Goal: Transaction & Acquisition: Purchase product/service

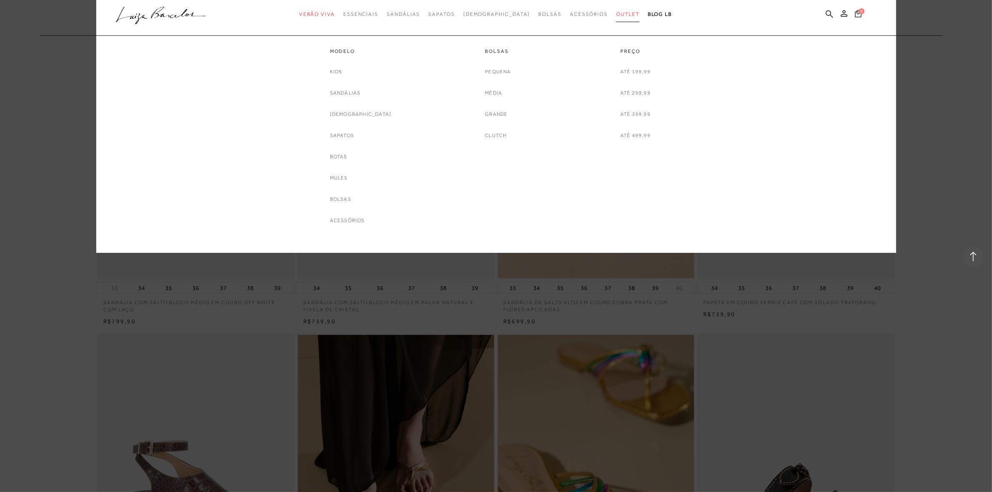
click at [616, 12] on span "Outlet" at bounding box center [627, 14] width 23 height 6
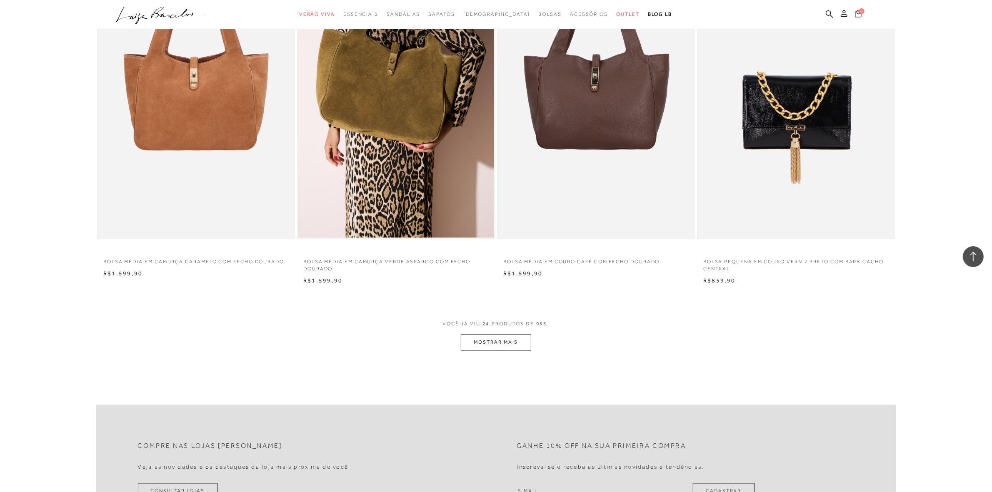
scroll to position [1979, 0]
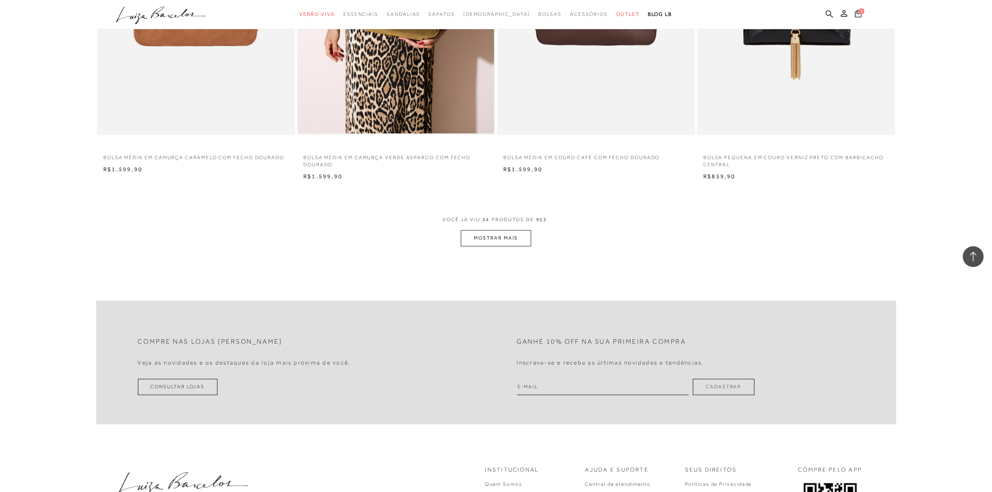
click at [512, 232] on button "MOSTRAR MAIS" at bounding box center [496, 238] width 70 height 16
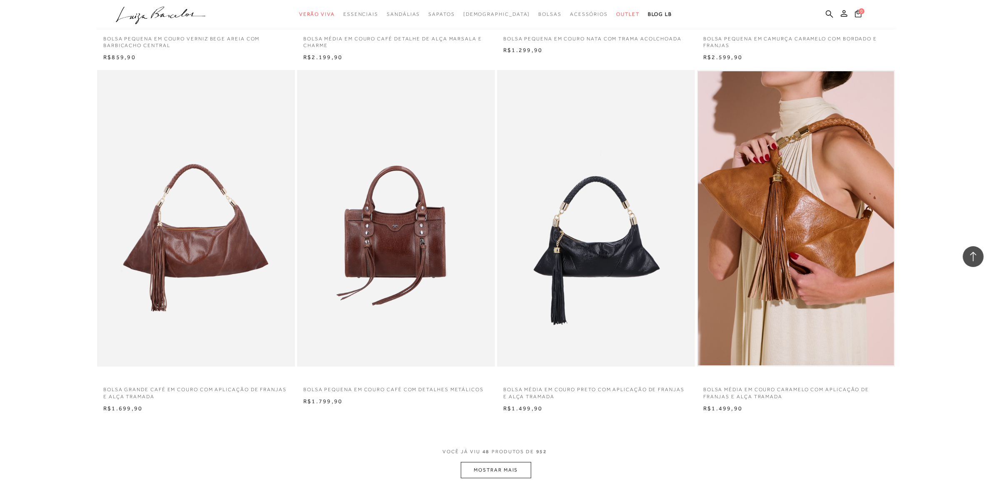
scroll to position [3958, 0]
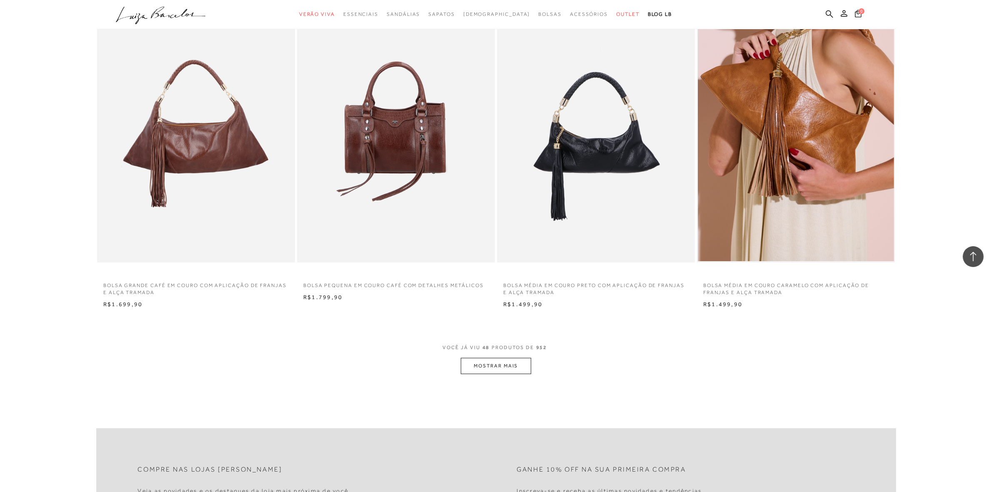
click at [490, 359] on button "MOSTRAR MAIS" at bounding box center [496, 366] width 70 height 16
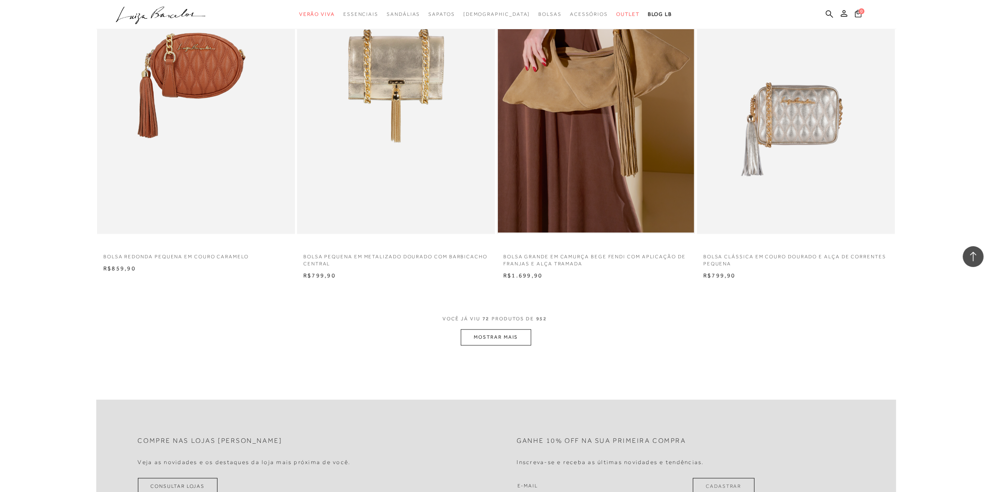
scroll to position [6145, 0]
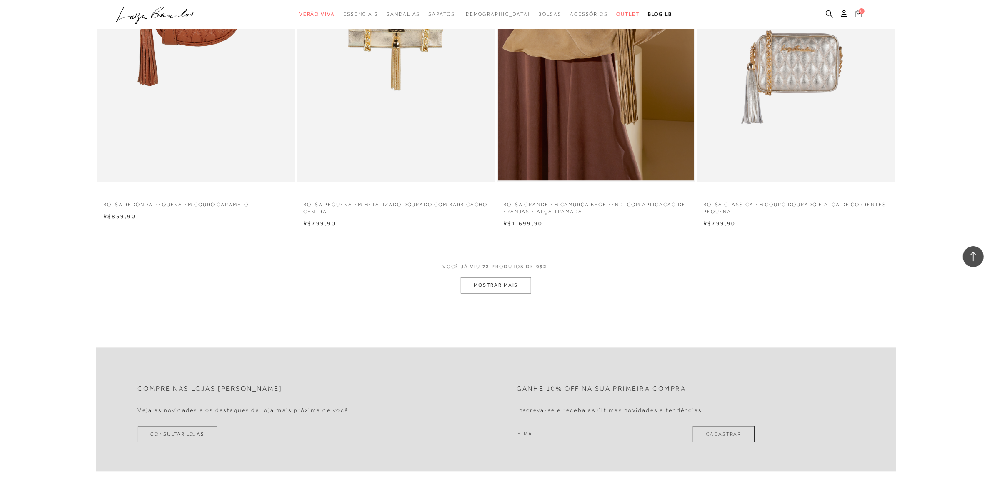
click at [498, 290] on button "MOSTRAR MAIS" at bounding box center [496, 285] width 70 height 16
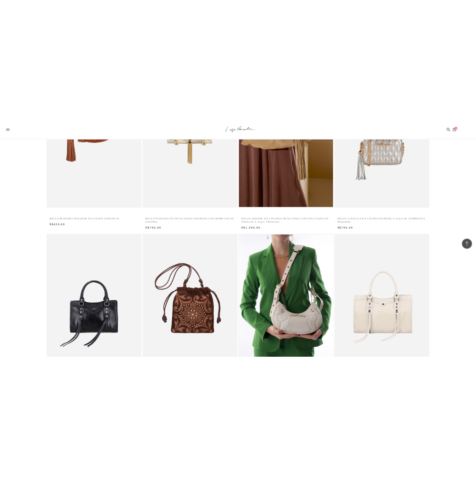
scroll to position [5783, 0]
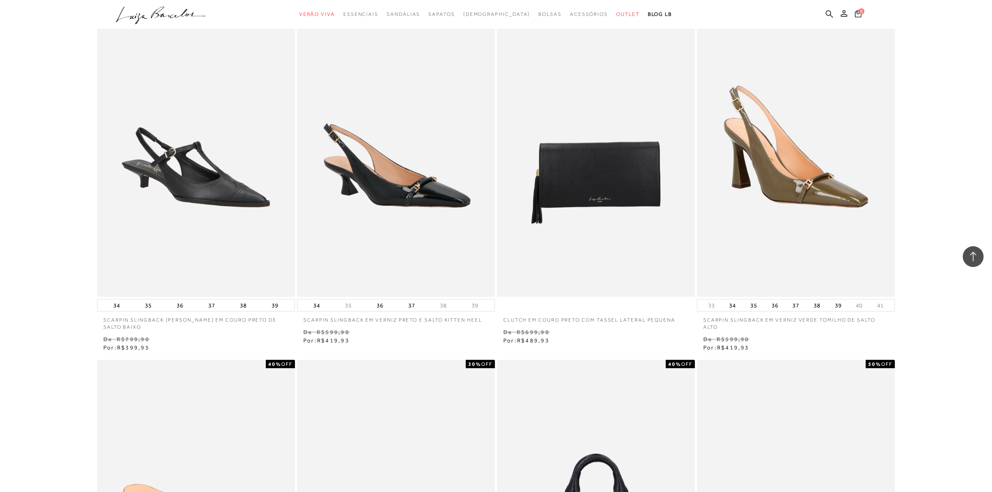
scroll to position [781, 0]
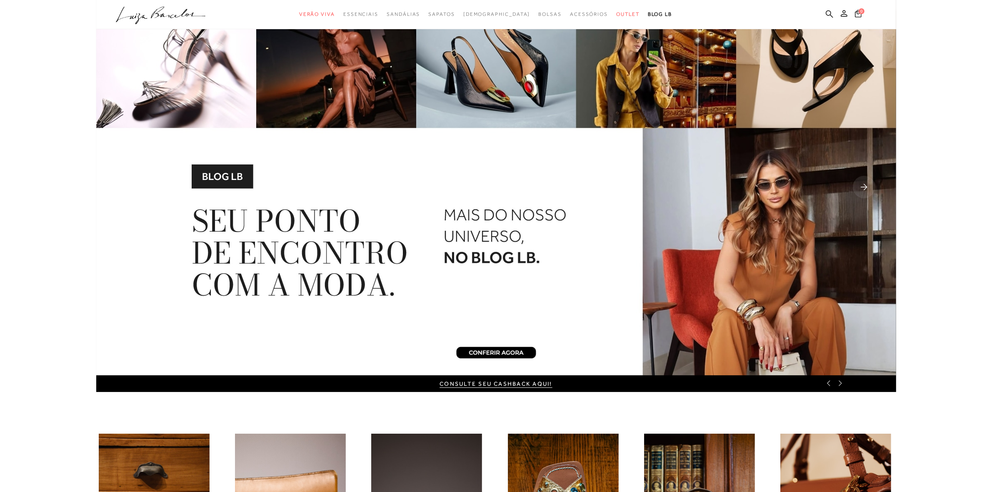
click at [819, 15] on ul ".a{fill-rule:evenodd;} Verão Viva Em alta Favoritos das Influenciadoras Apostas…" at bounding box center [490, 14] width 748 height 15
click at [829, 15] on icon at bounding box center [829, 13] width 7 height 7
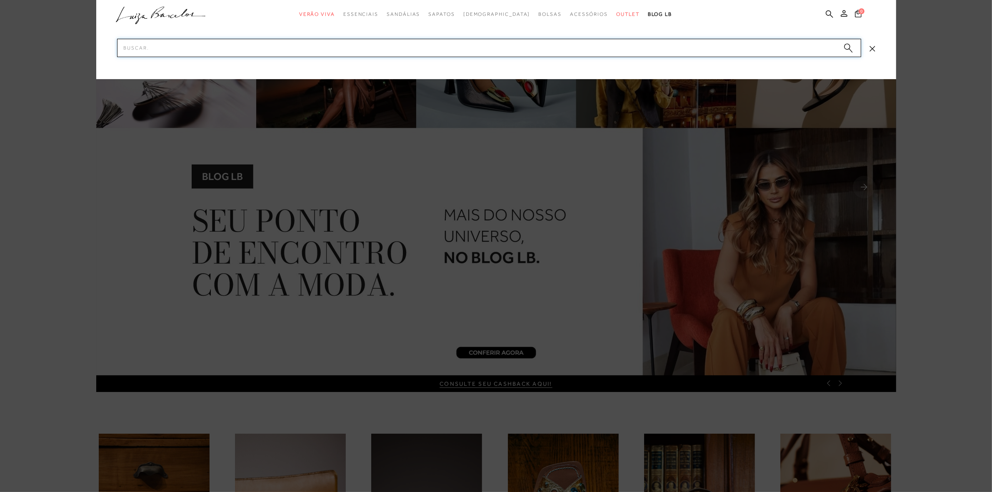
click at [767, 52] on input "Pesquisar" at bounding box center [489, 48] width 744 height 18
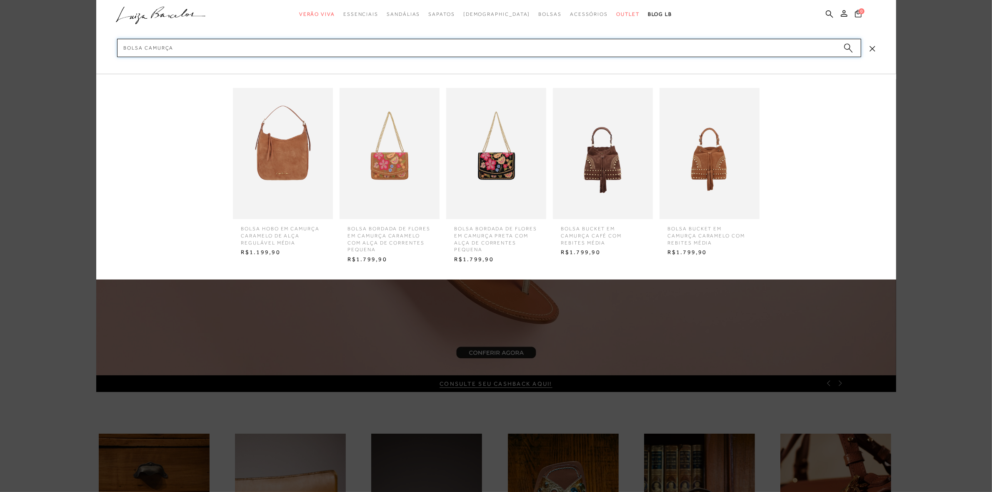
type input "bolsa camurça"
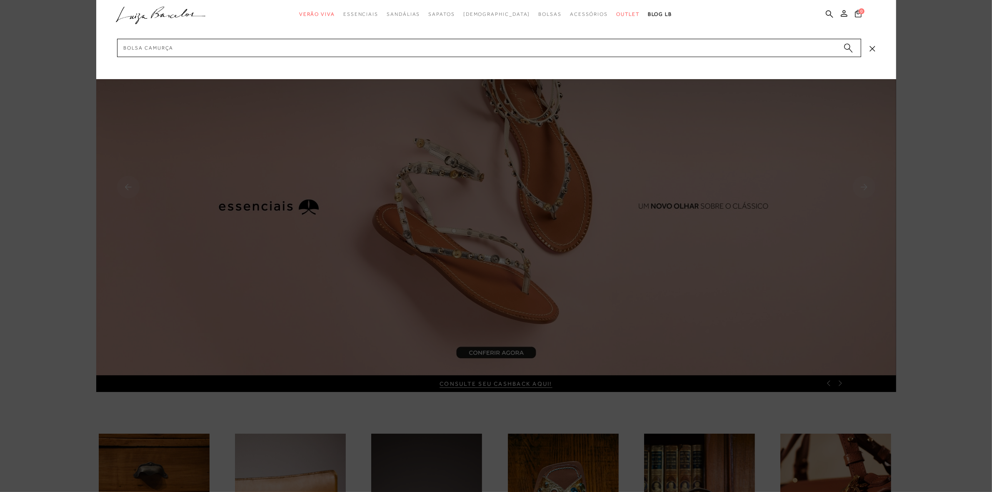
click at [851, 47] on icon "submit" at bounding box center [848, 48] width 9 height 10
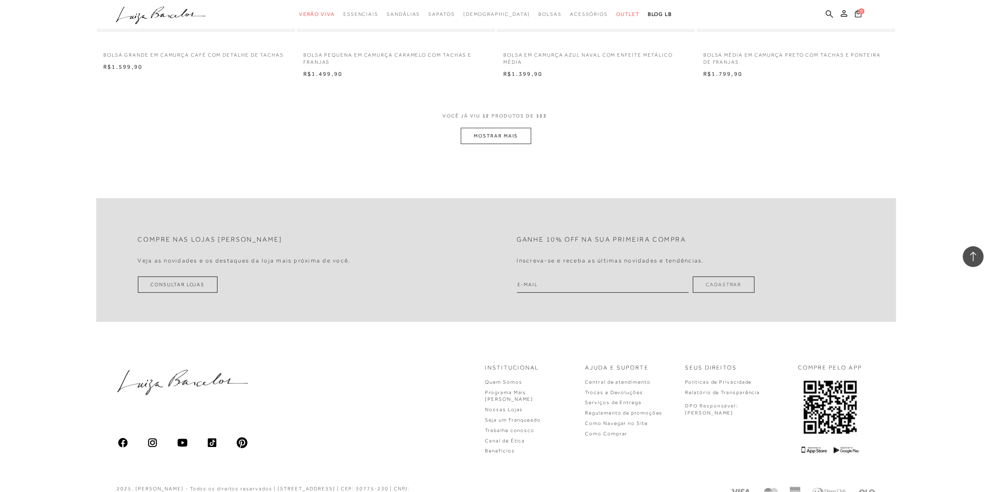
scroll to position [833, 0]
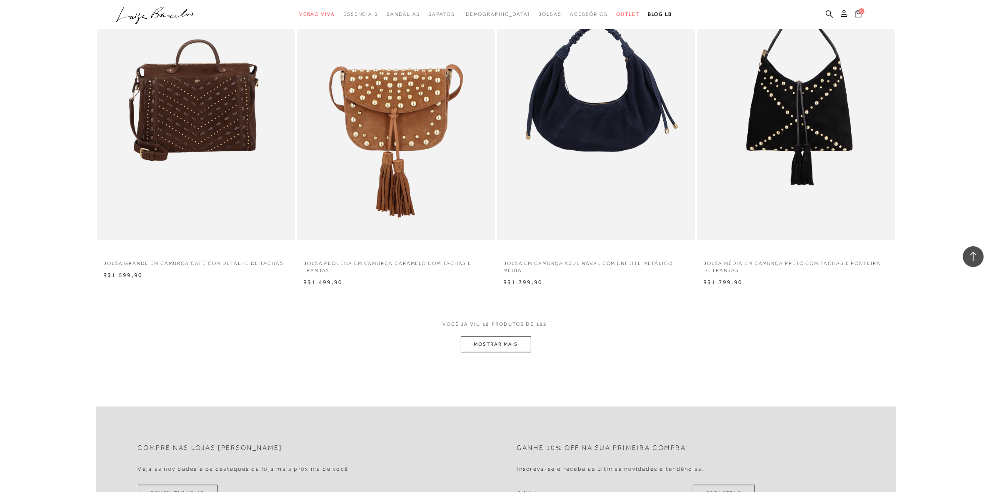
click at [648, 155] on img at bounding box center [596, 92] width 196 height 295
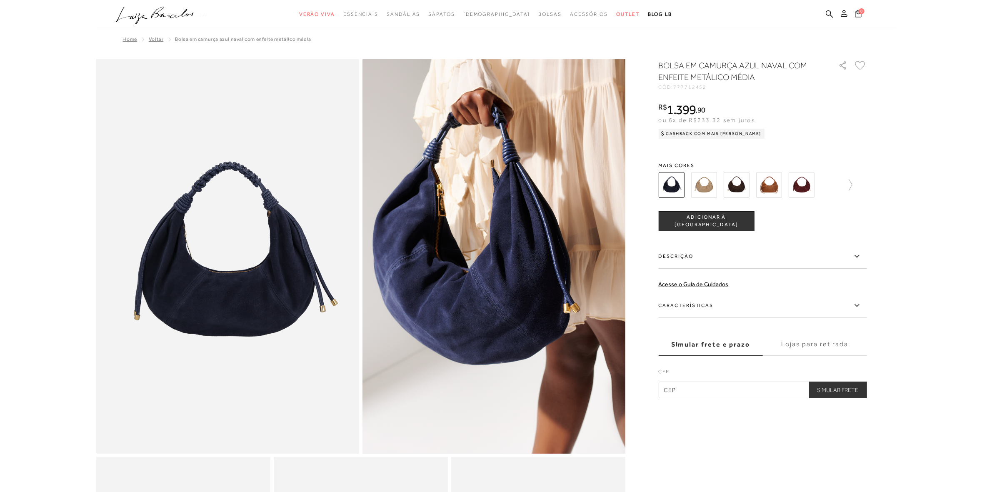
click at [703, 184] on img at bounding box center [704, 185] width 26 height 26
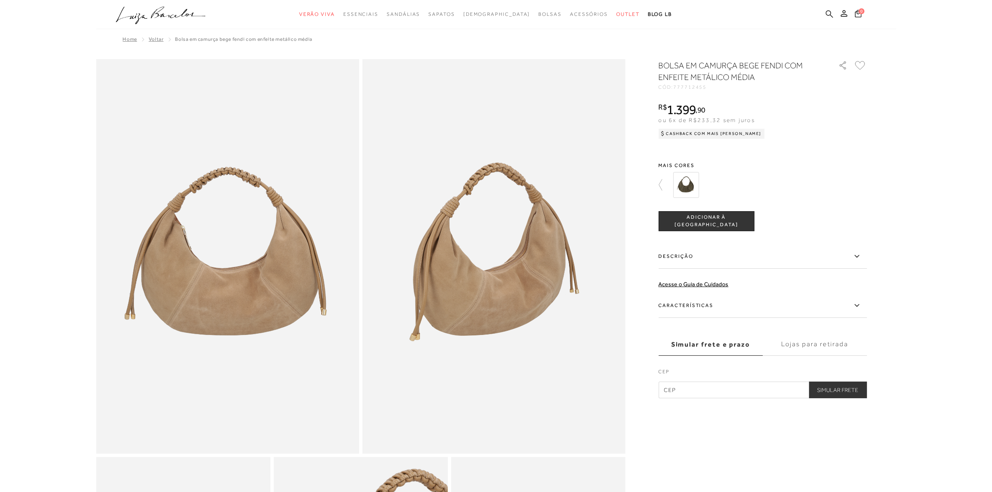
click at [829, 10] on icon at bounding box center [829, 13] width 7 height 7
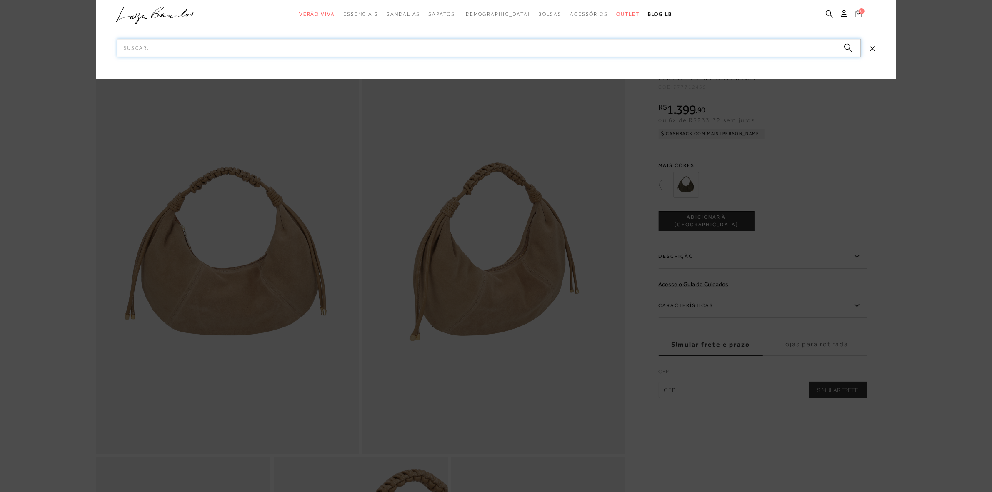
click at [714, 54] on input "Pesquisar" at bounding box center [489, 48] width 744 height 18
click at [711, 53] on input "Pesquisar" at bounding box center [489, 48] width 744 height 18
paste input "77771291"
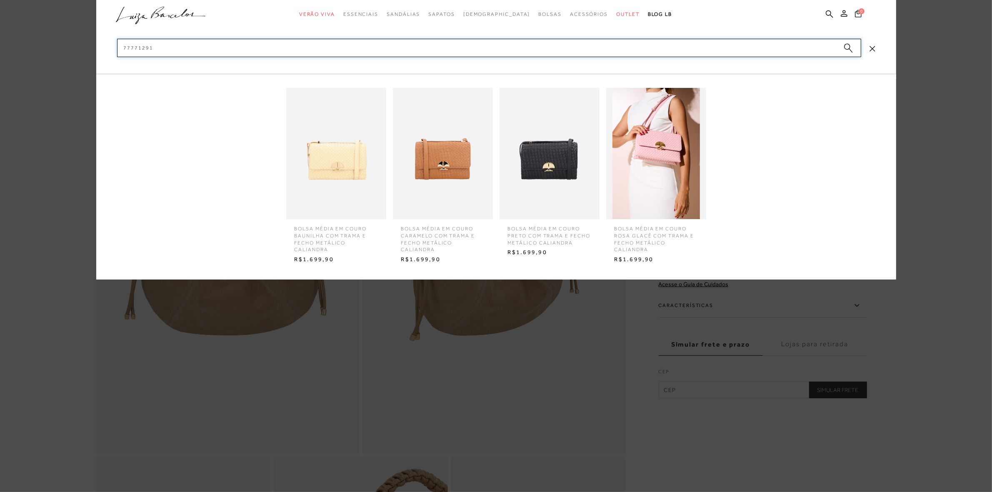
click at [134, 50] on input "77771291" at bounding box center [489, 48] width 744 height 18
type input "77771291"
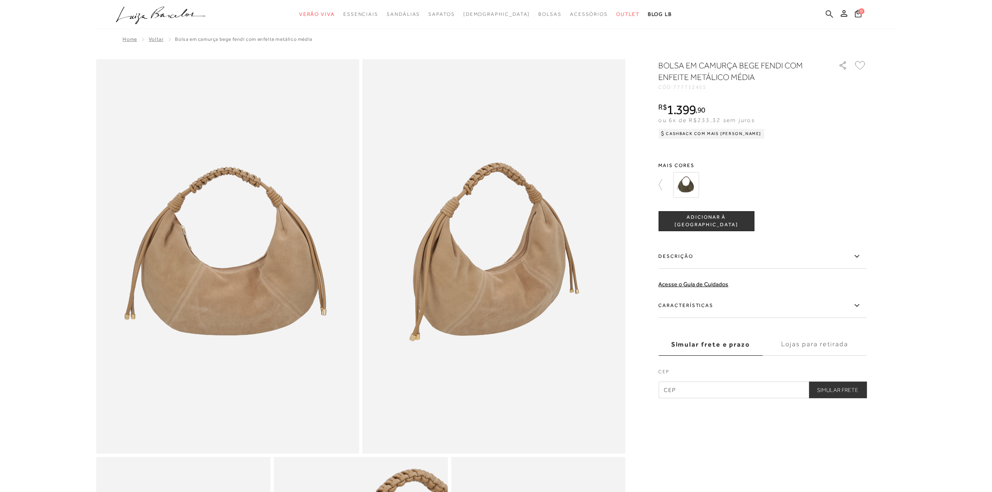
click at [830, 12] on icon at bounding box center [829, 13] width 7 height 7
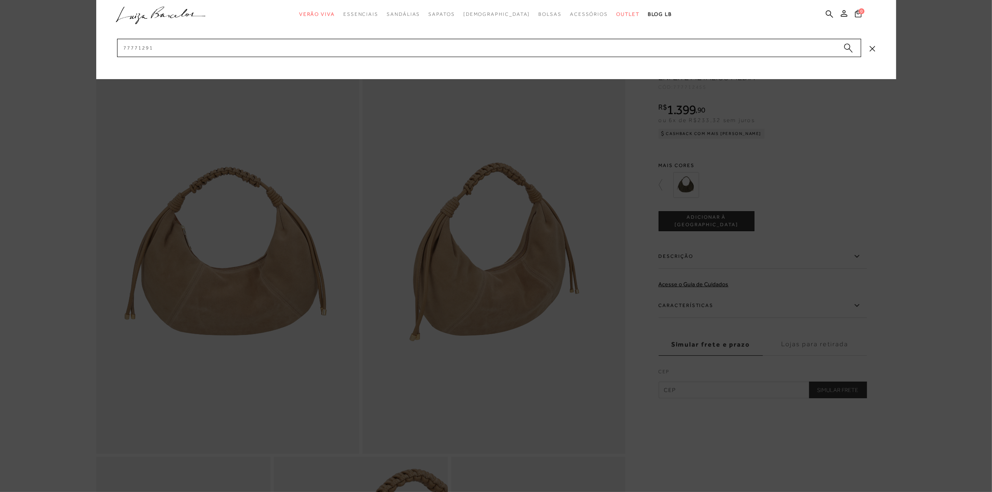
click at [851, 49] on icon "submit" at bounding box center [848, 48] width 9 height 10
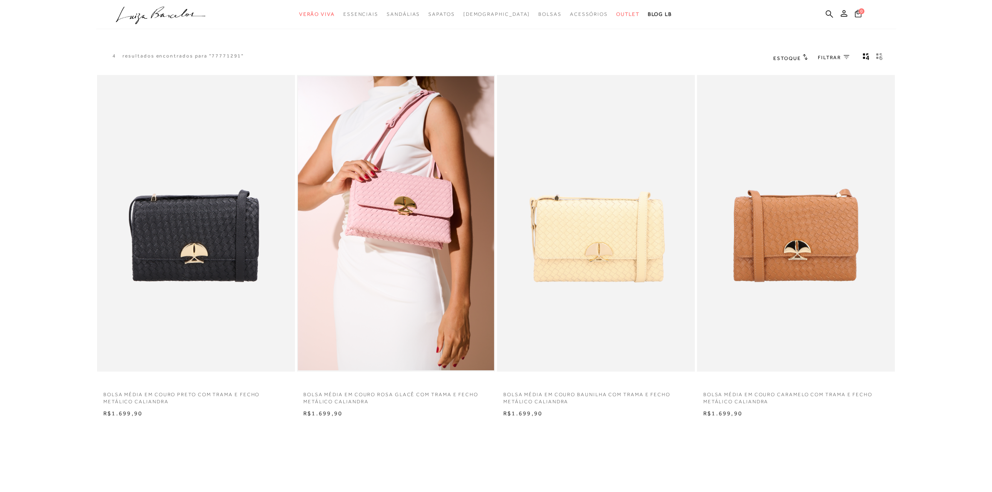
click at [366, 234] on img at bounding box center [396, 223] width 196 height 295
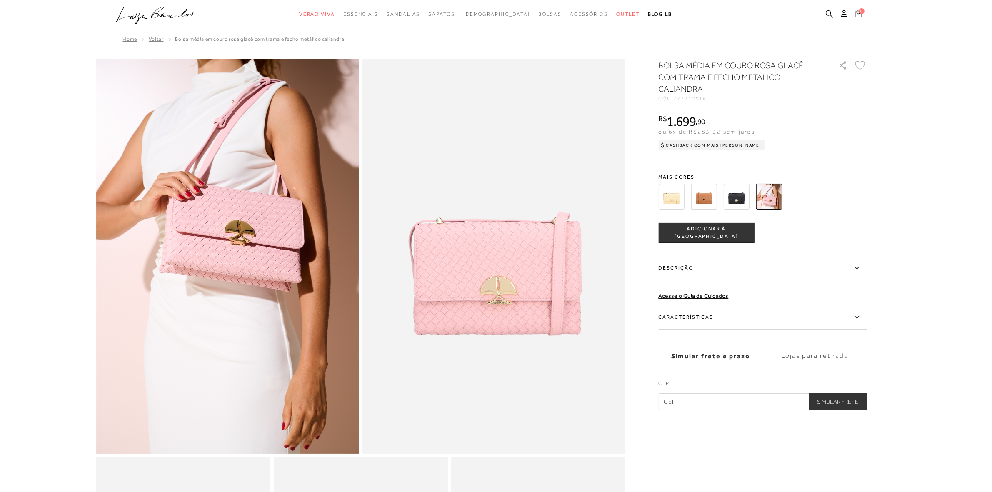
click at [662, 199] on img at bounding box center [672, 197] width 26 height 26
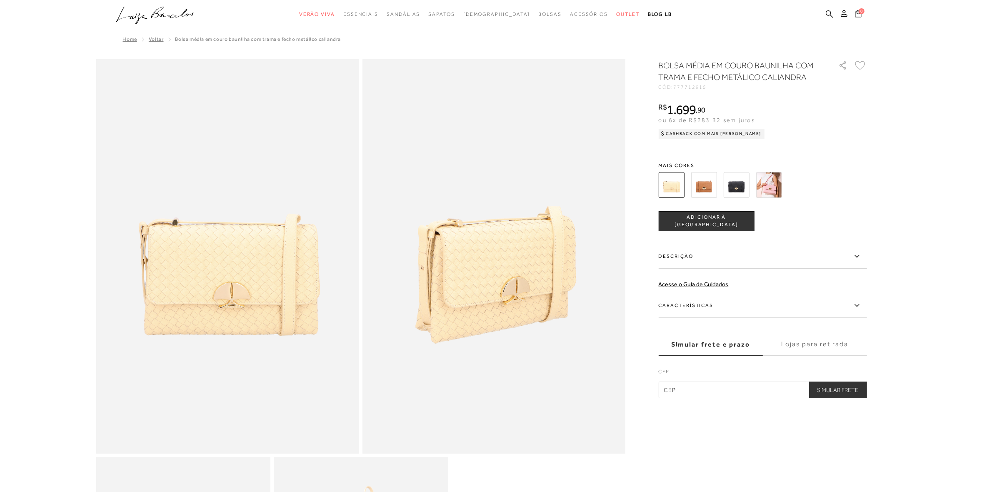
click at [829, 12] on icon at bounding box center [829, 14] width 7 height 8
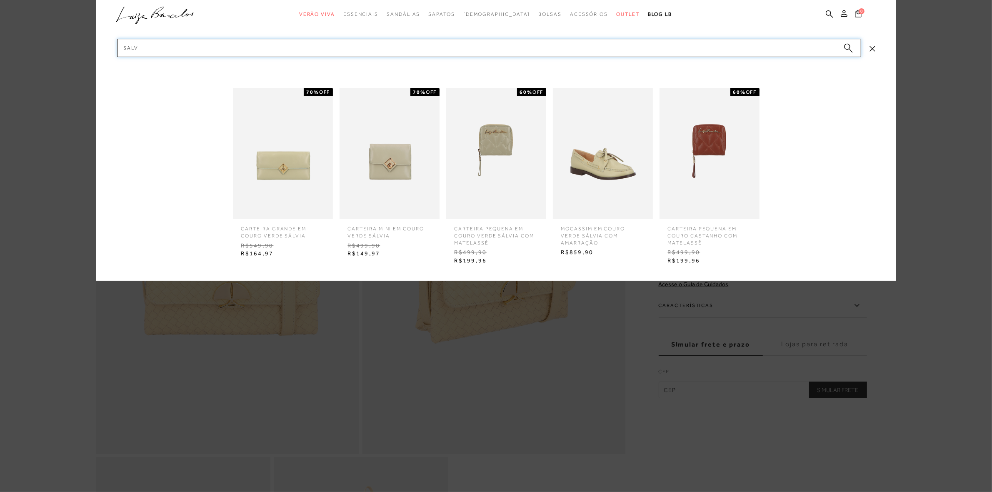
type input "salvi"
